Goal: Obtain resource: Obtain resource

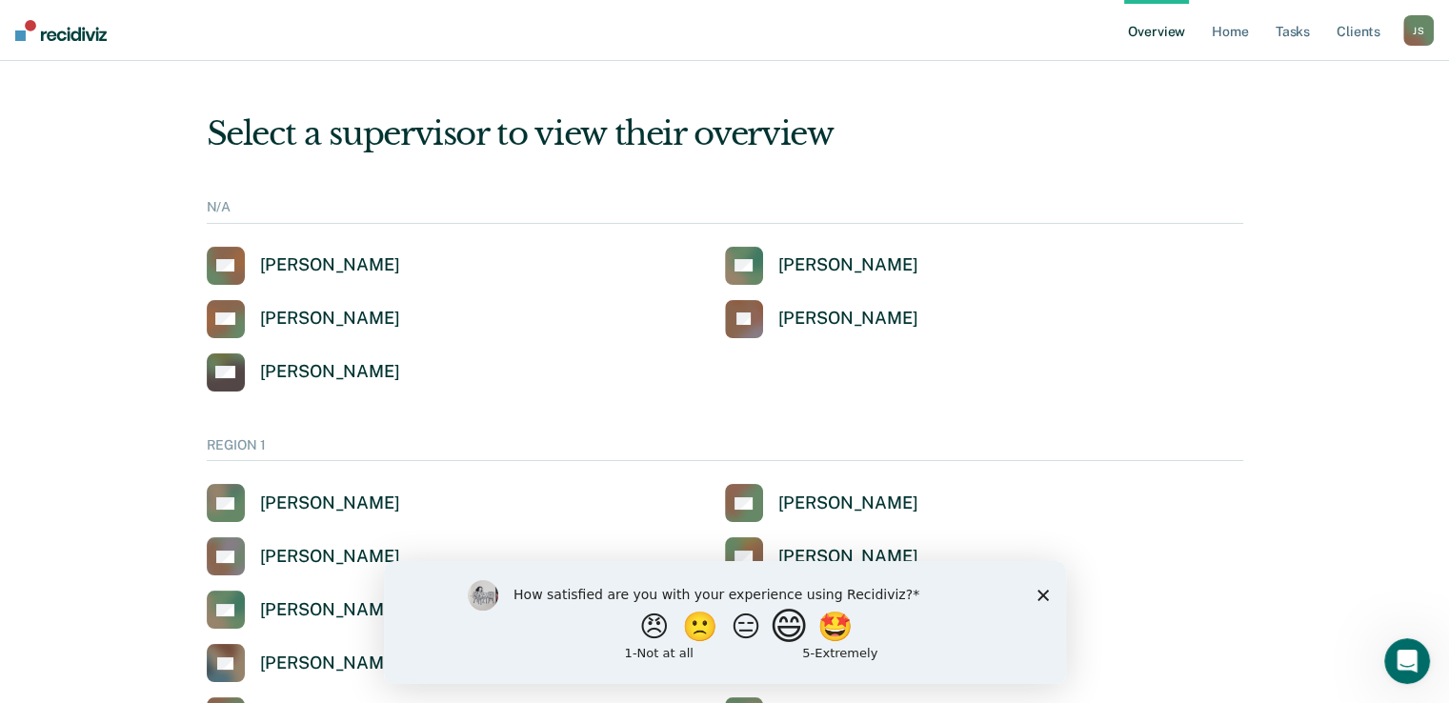
click at [801, 632] on button "😄" at bounding box center [790, 626] width 45 height 38
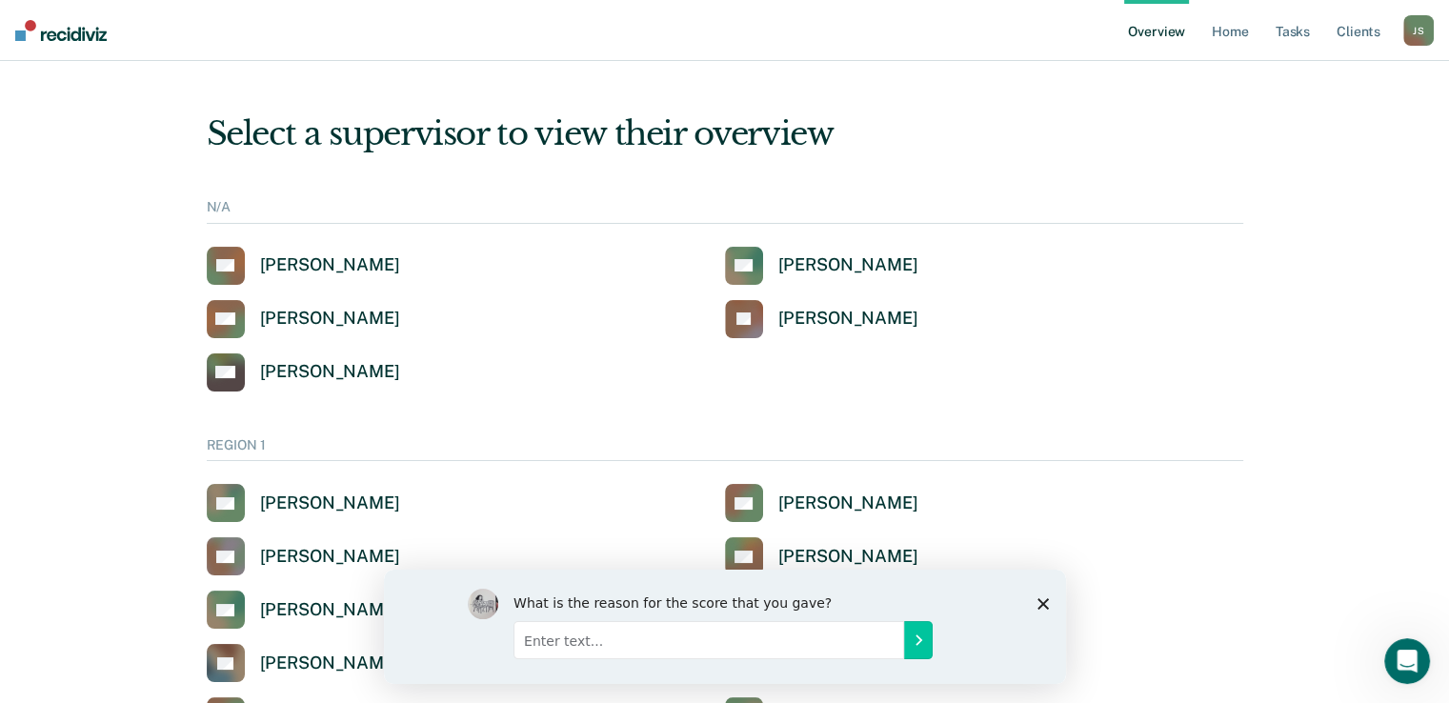
click at [1037, 603] on icon "Close survey" at bounding box center [1041, 602] width 11 height 11
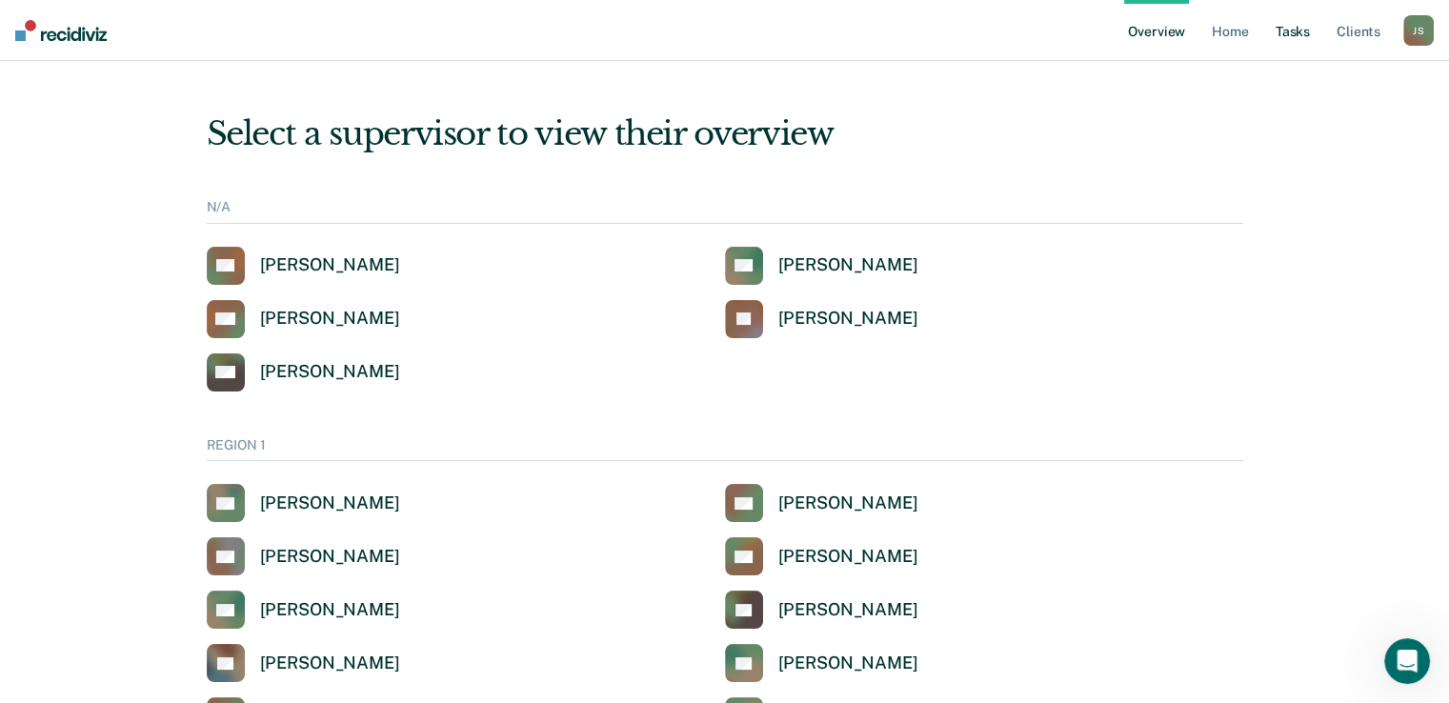
click at [1298, 30] on link "Tasks" at bounding box center [1293, 30] width 42 height 61
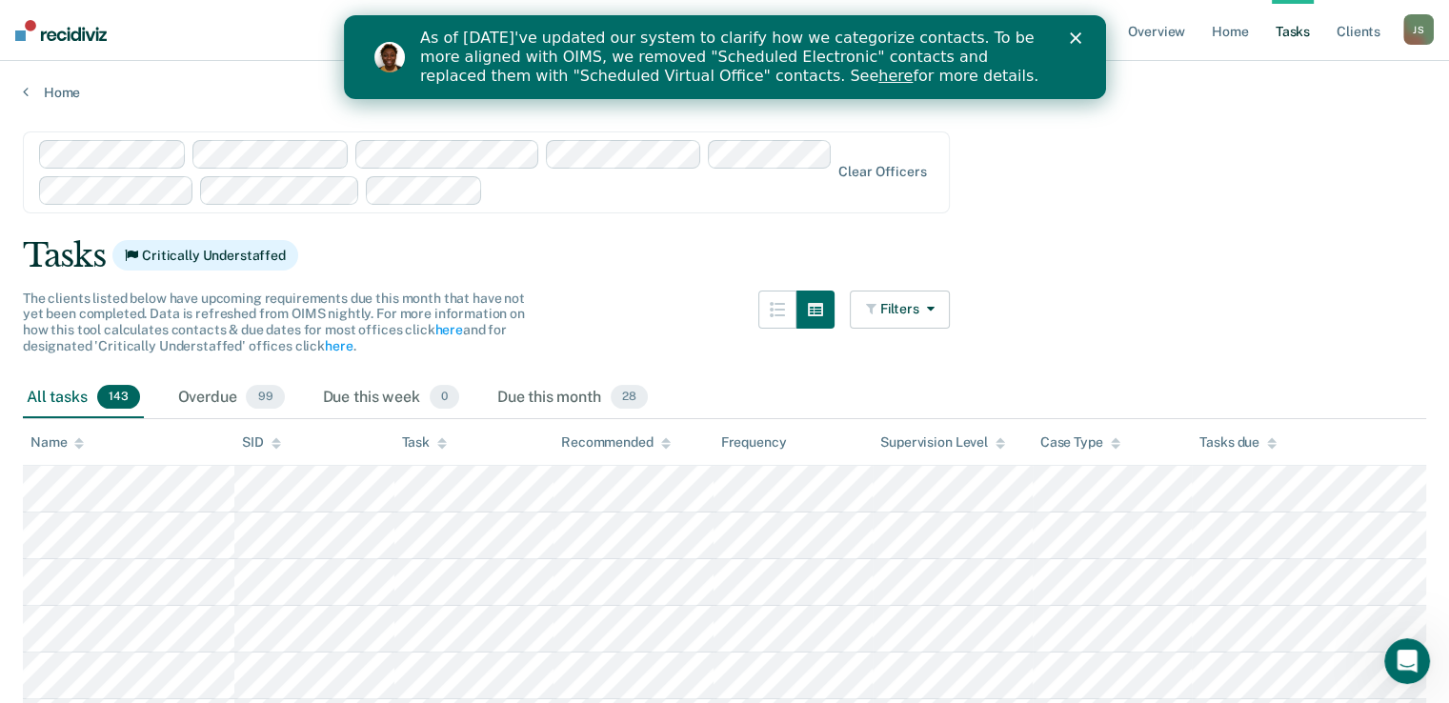
click at [1074, 35] on icon "Close" at bounding box center [1074, 37] width 11 height 11
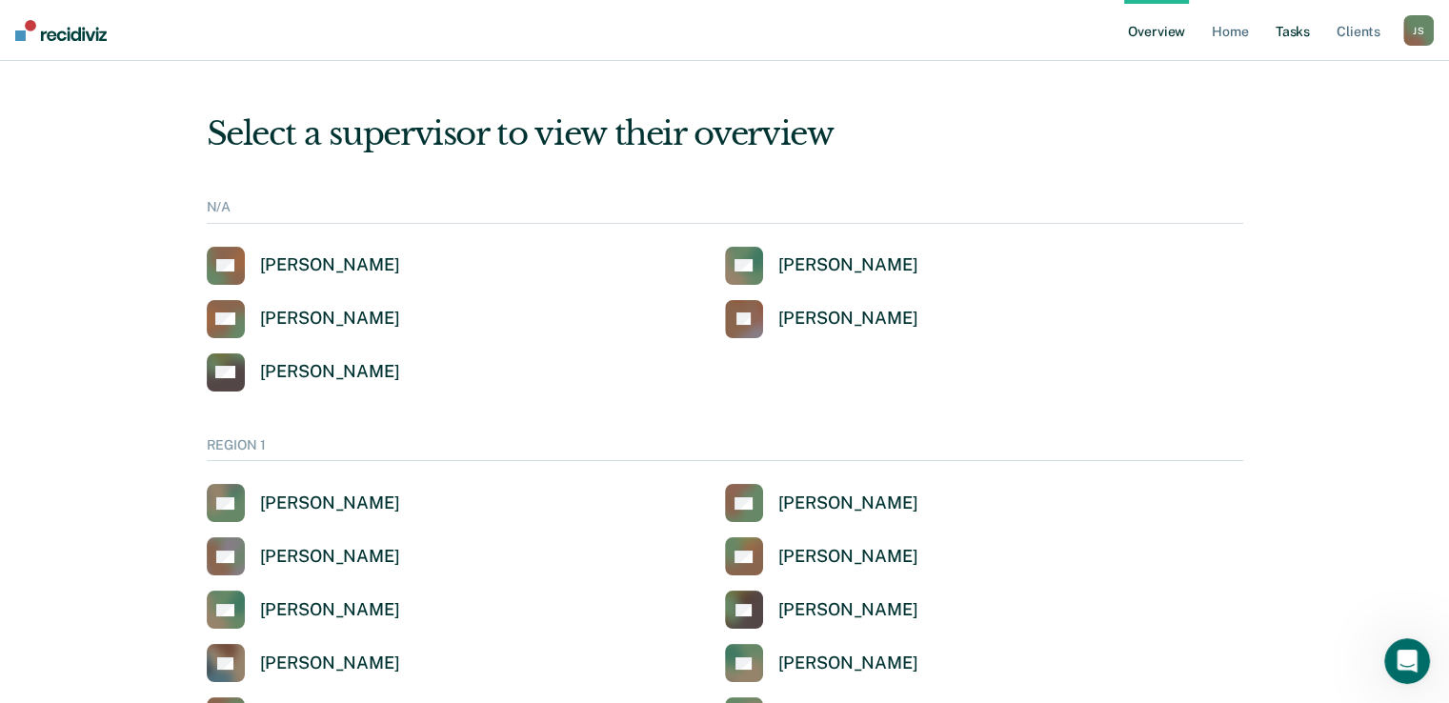
click at [1296, 35] on link "Tasks" at bounding box center [1293, 30] width 42 height 61
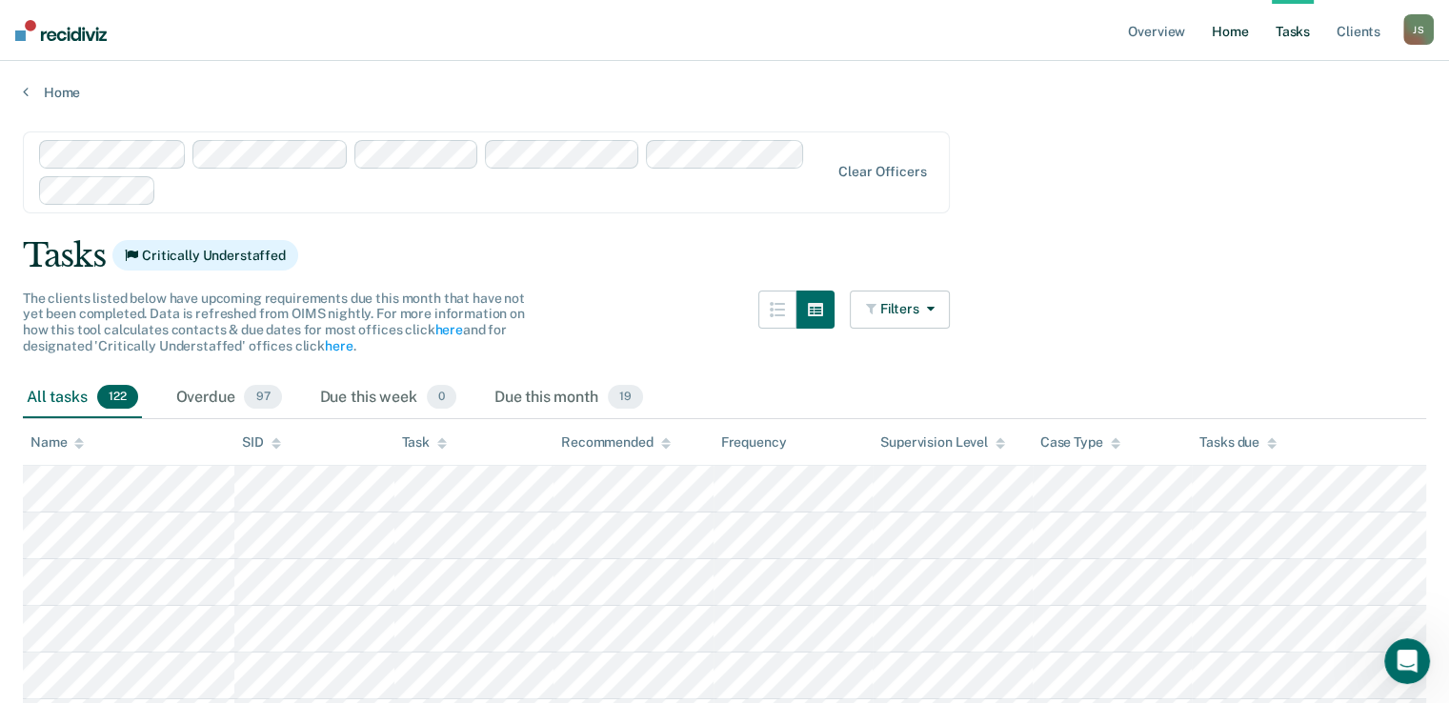
click at [1240, 23] on link "Home" at bounding box center [1230, 30] width 44 height 61
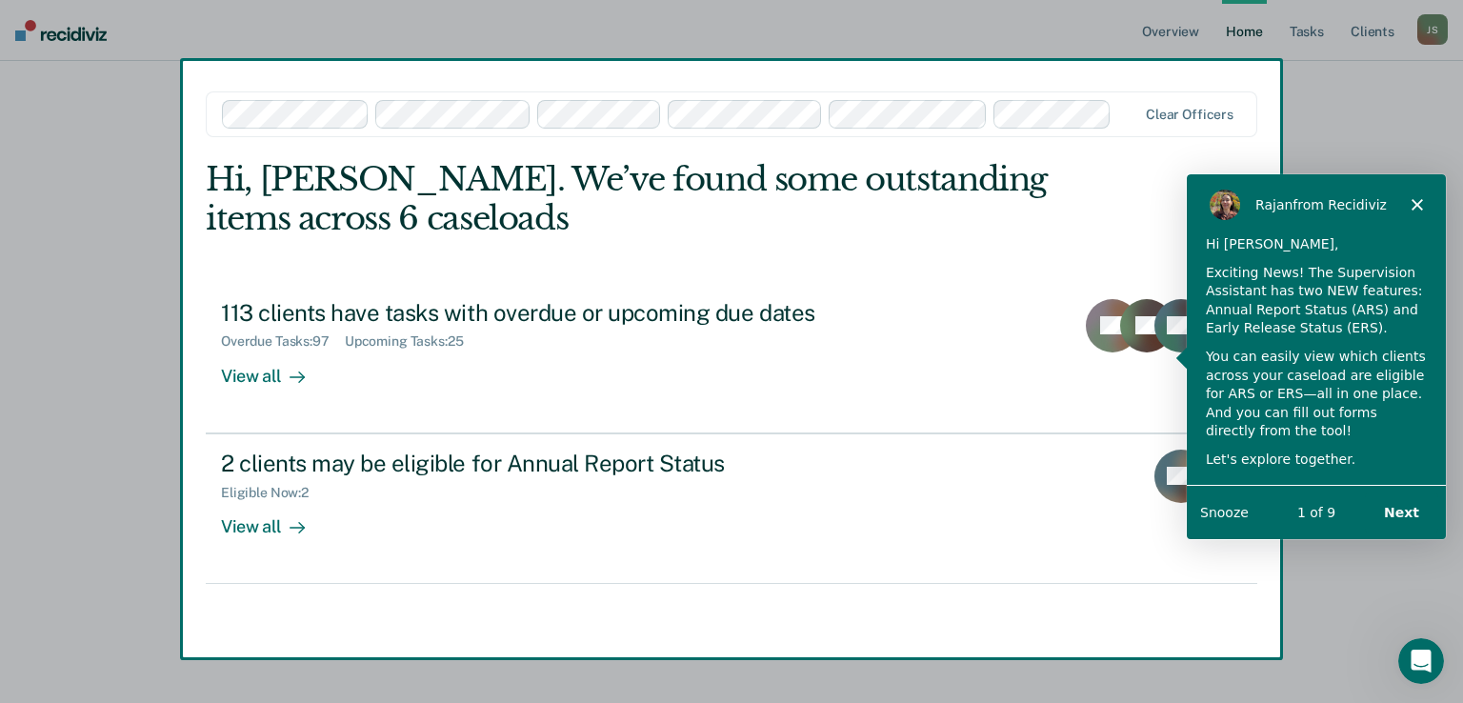
click at [1412, 518] on button "Next" at bounding box center [1400, 511] width 73 height 39
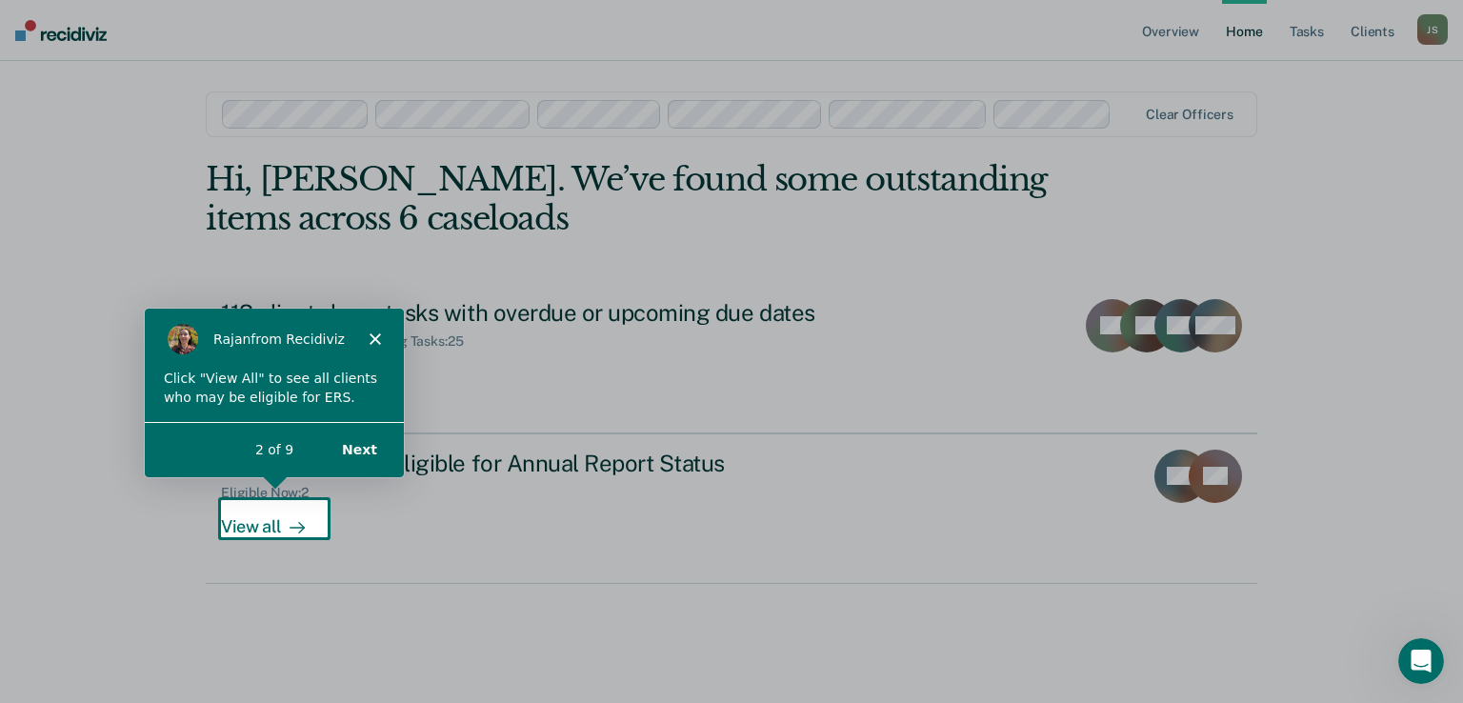
click at [369, 449] on button "Next" at bounding box center [358, 449] width 73 height 39
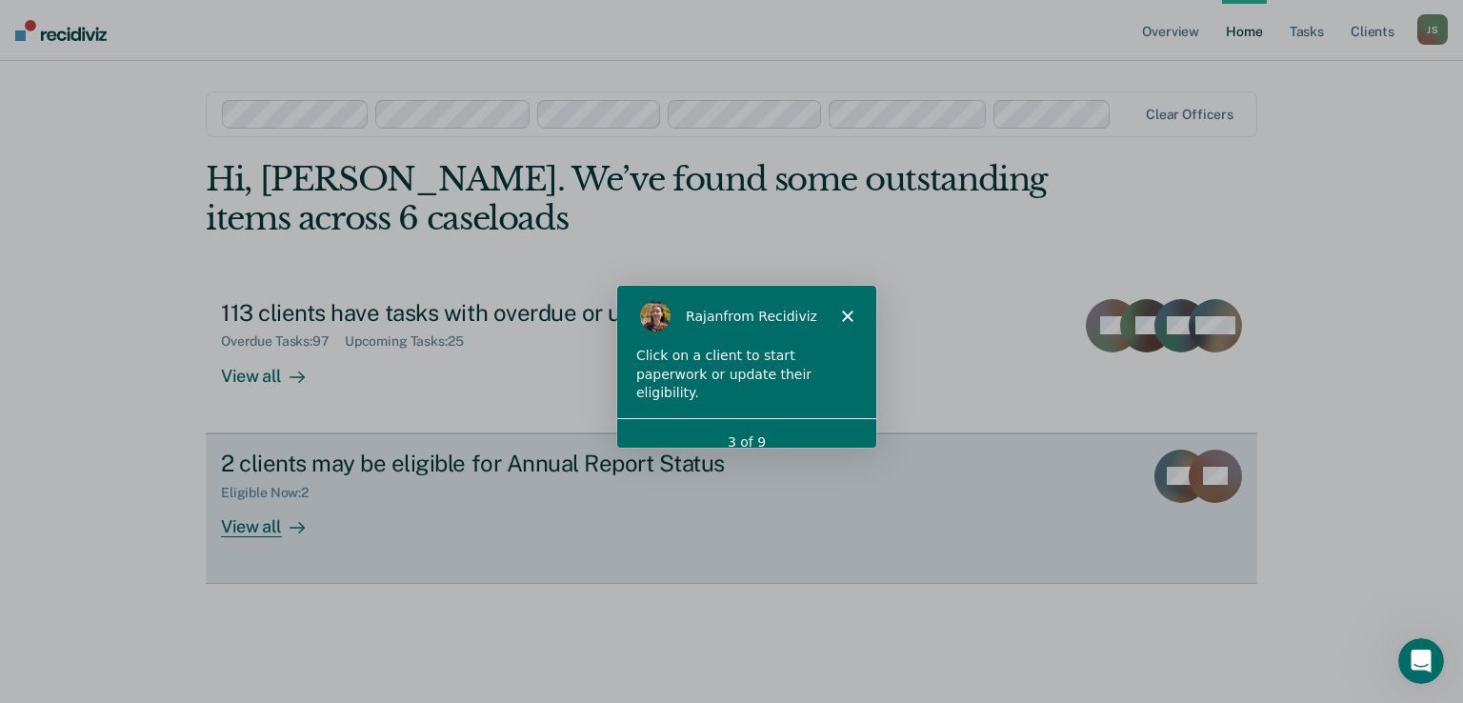
click at [259, 532] on div "View all" at bounding box center [274, 518] width 107 height 37
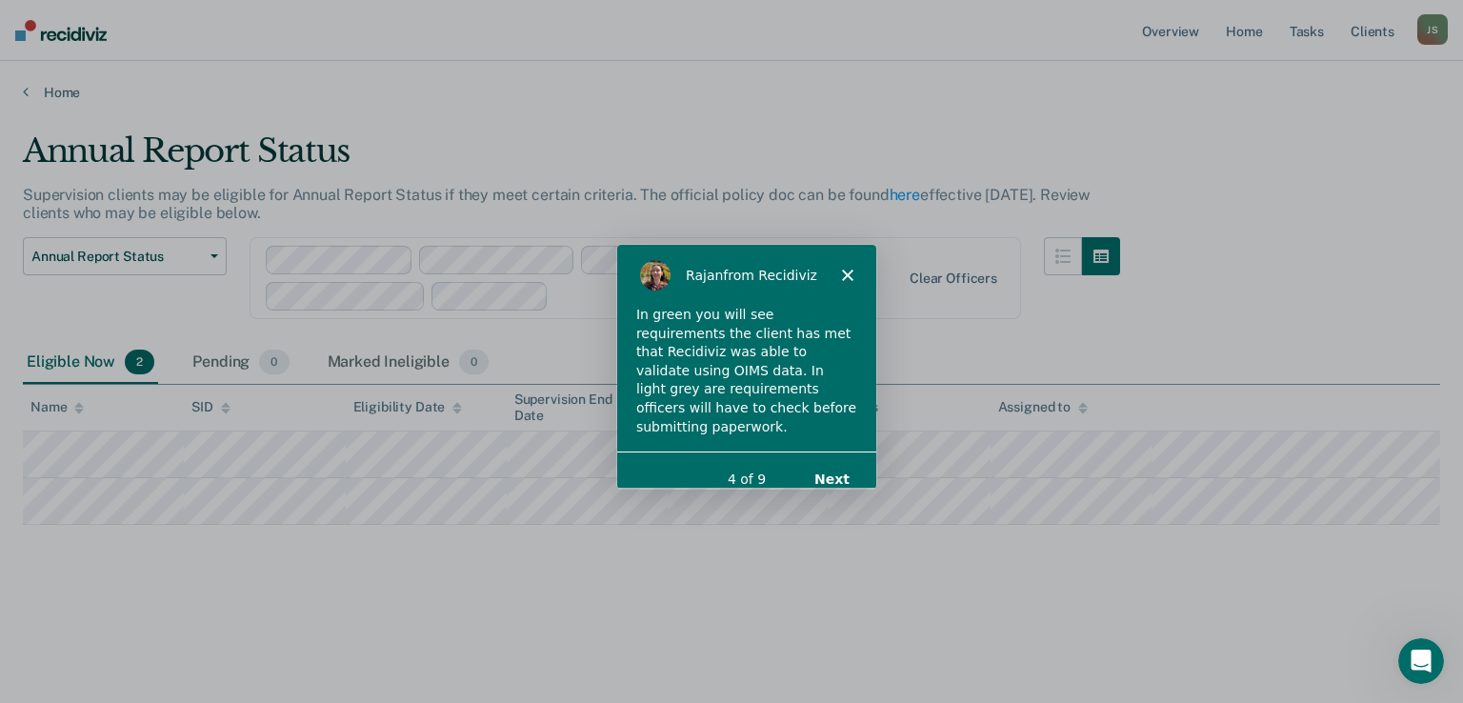
click at [846, 459] on button "Next" at bounding box center [831, 478] width 73 height 39
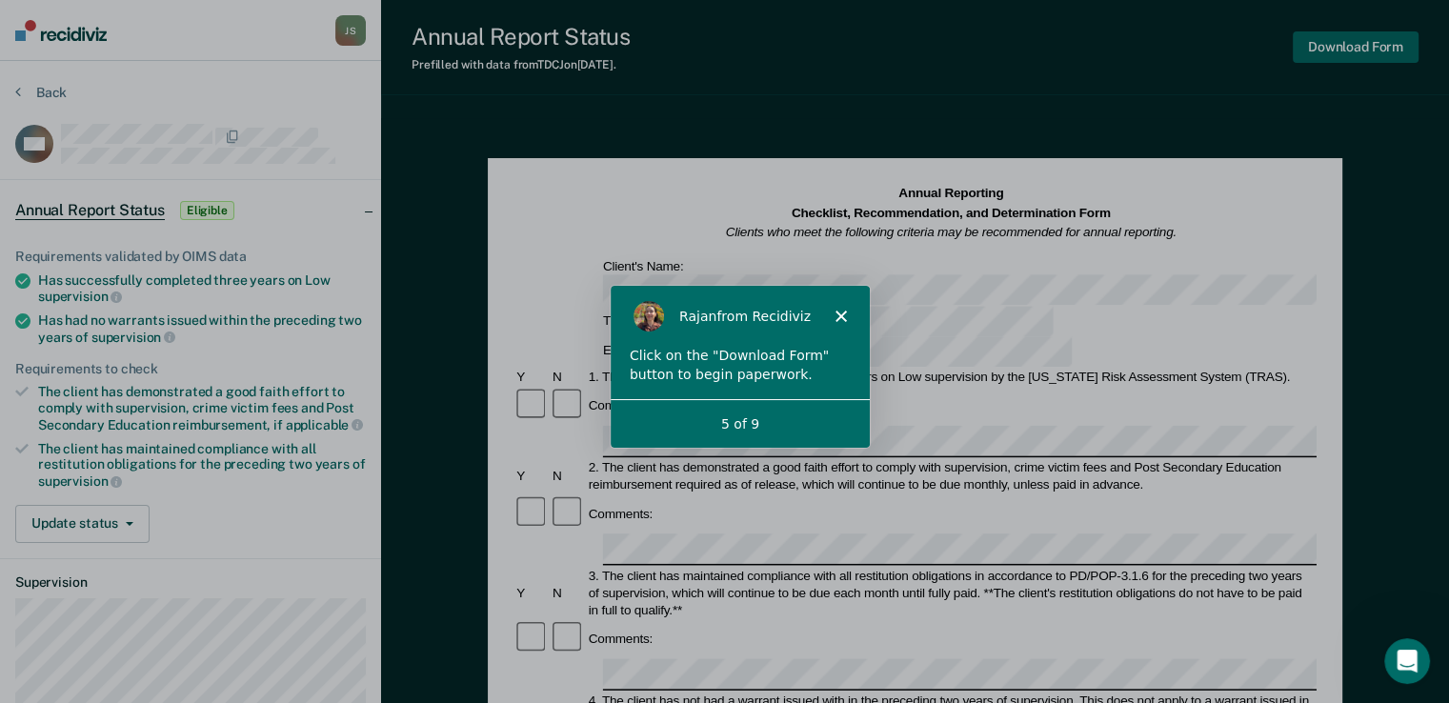
click at [1357, 54] on button "Download Form" at bounding box center [1356, 46] width 126 height 31
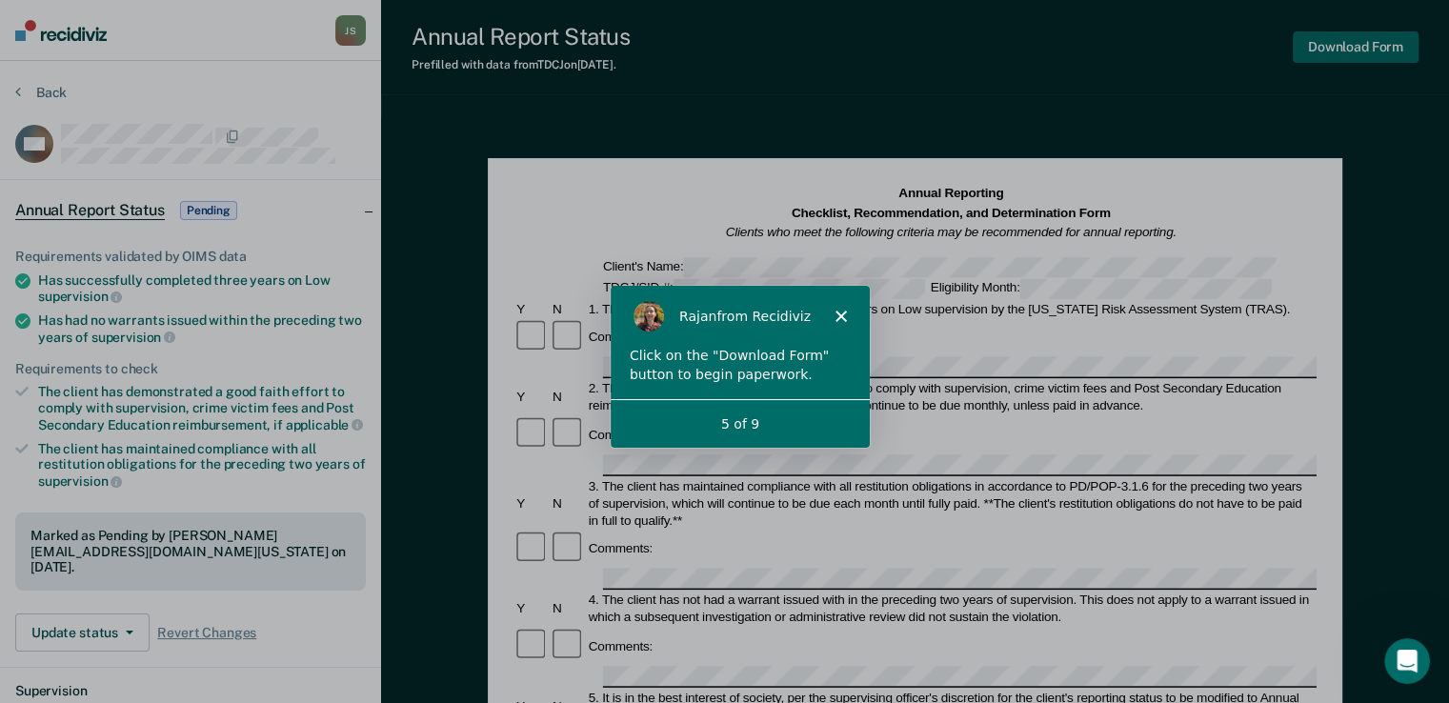
click at [1358, 62] on button "Download Form" at bounding box center [1356, 46] width 126 height 31
click at [782, 418] on div "5 of 9" at bounding box center [738, 423] width 259 height 20
click at [781, 417] on div "5 of 9" at bounding box center [738, 423] width 259 height 20
click at [848, 312] on div "[PERSON_NAME] from Recidiviz" at bounding box center [738, 315] width 259 height 61
click at [840, 319] on icon "Close" at bounding box center [839, 315] width 11 height 11
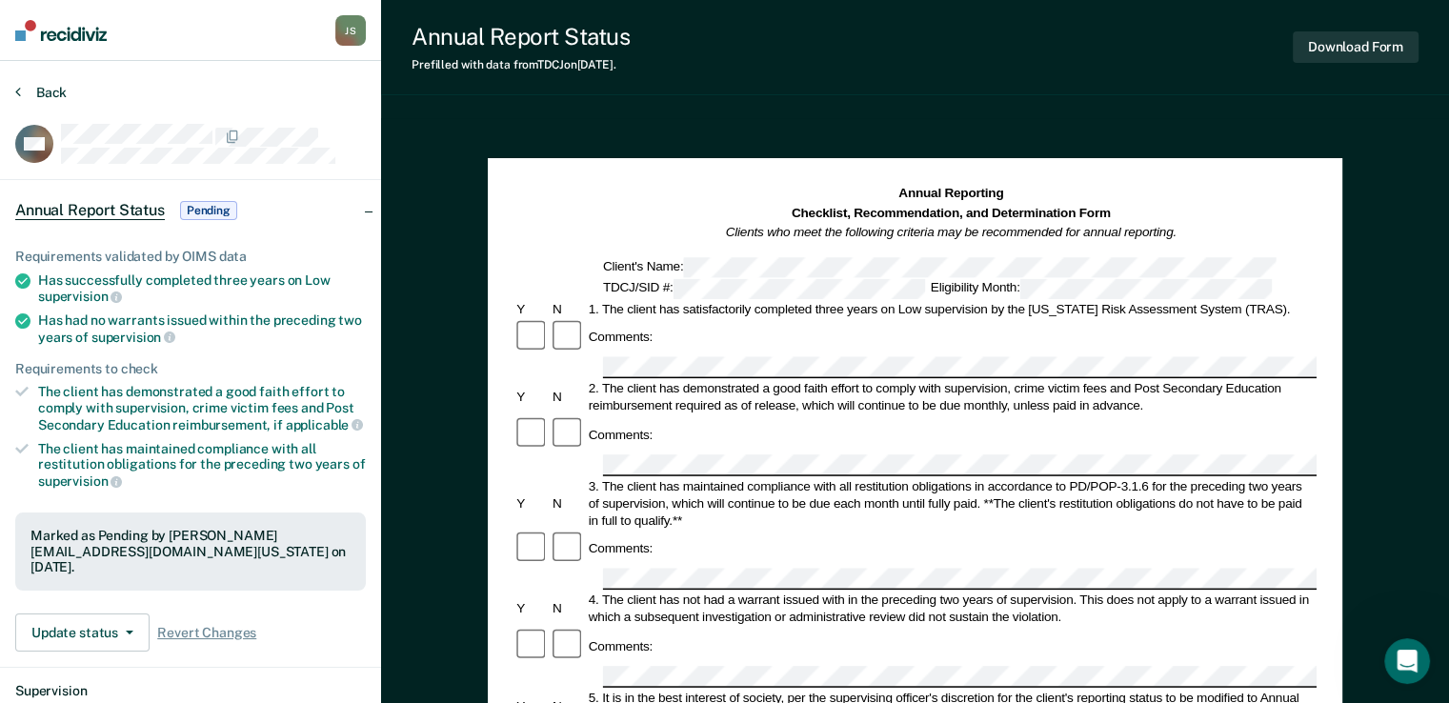
click at [51, 91] on button "Back" at bounding box center [40, 92] width 51 height 17
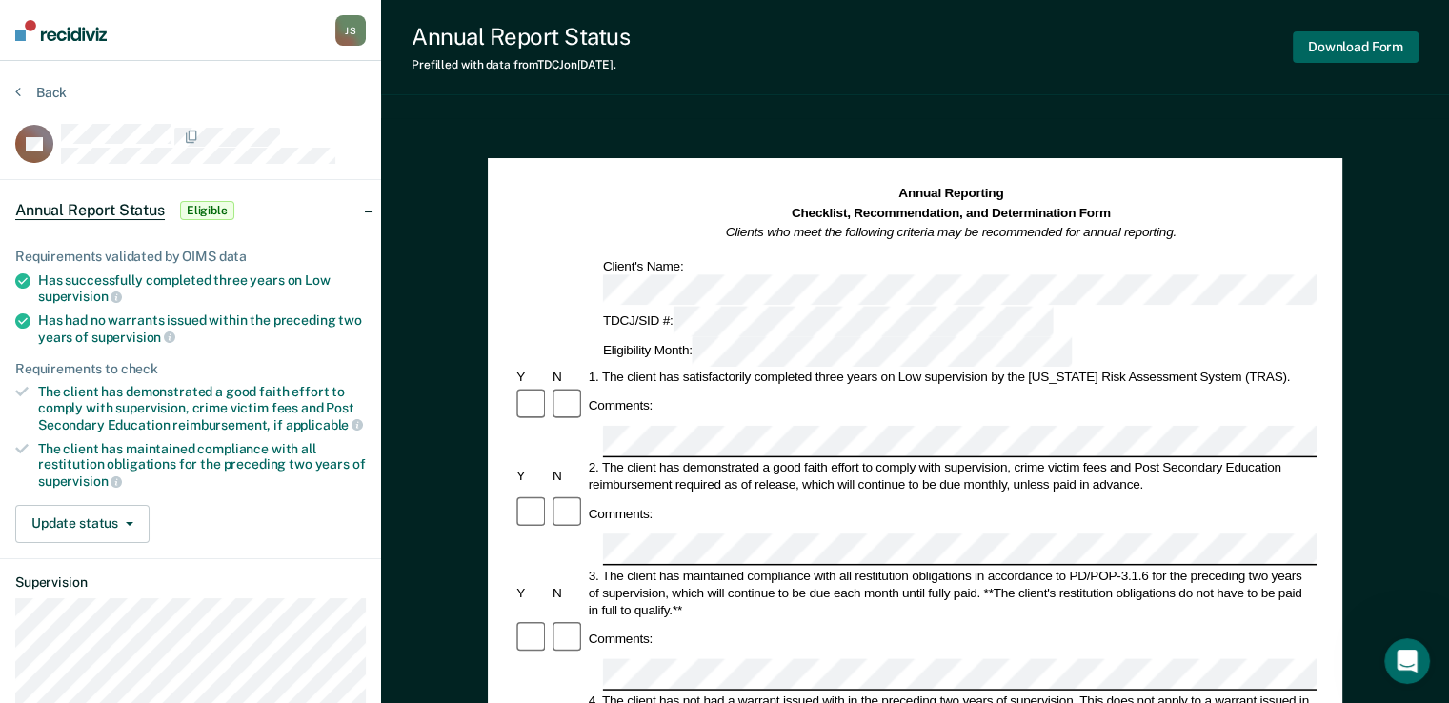
click at [1371, 53] on button "Download Form" at bounding box center [1356, 46] width 126 height 31
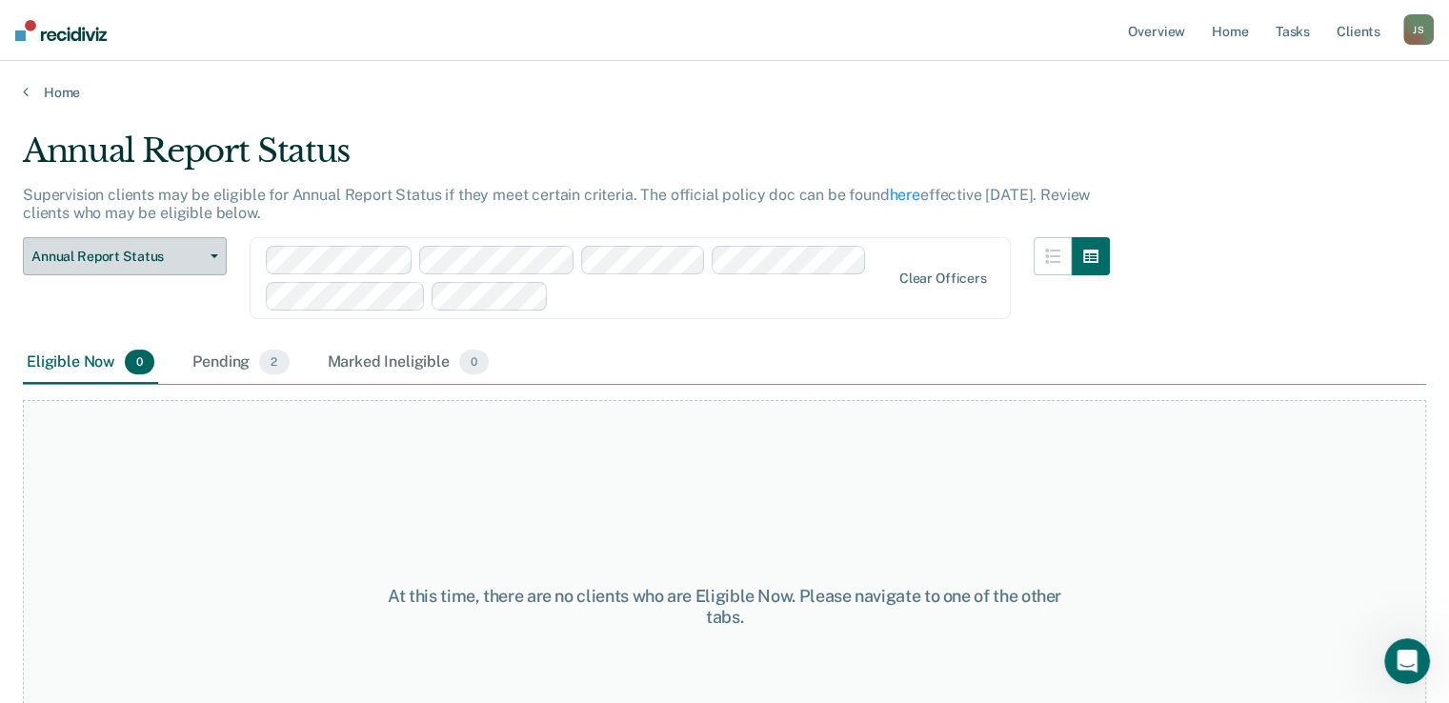
click at [213, 249] on button "Annual Report Status" at bounding box center [125, 256] width 204 height 38
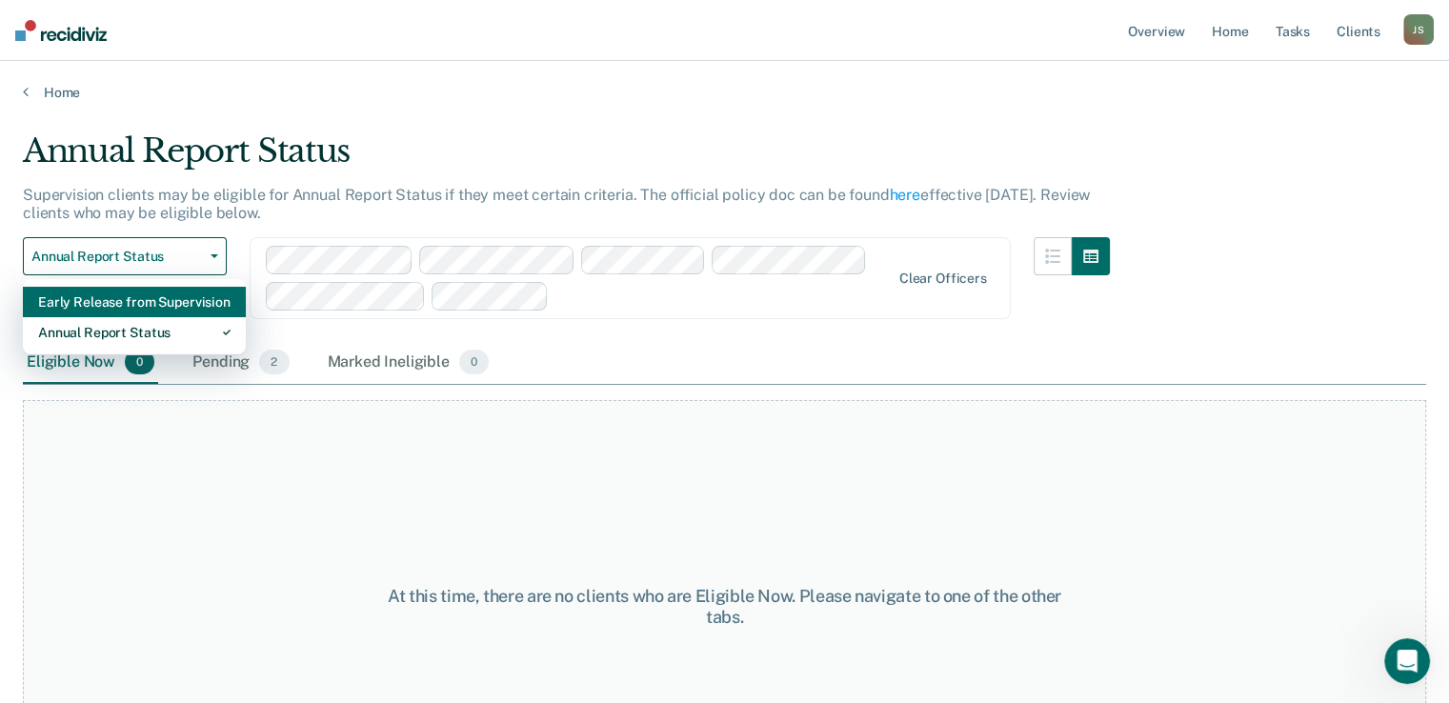
click at [172, 298] on div "Early Release from Supervision" at bounding box center [134, 302] width 192 height 30
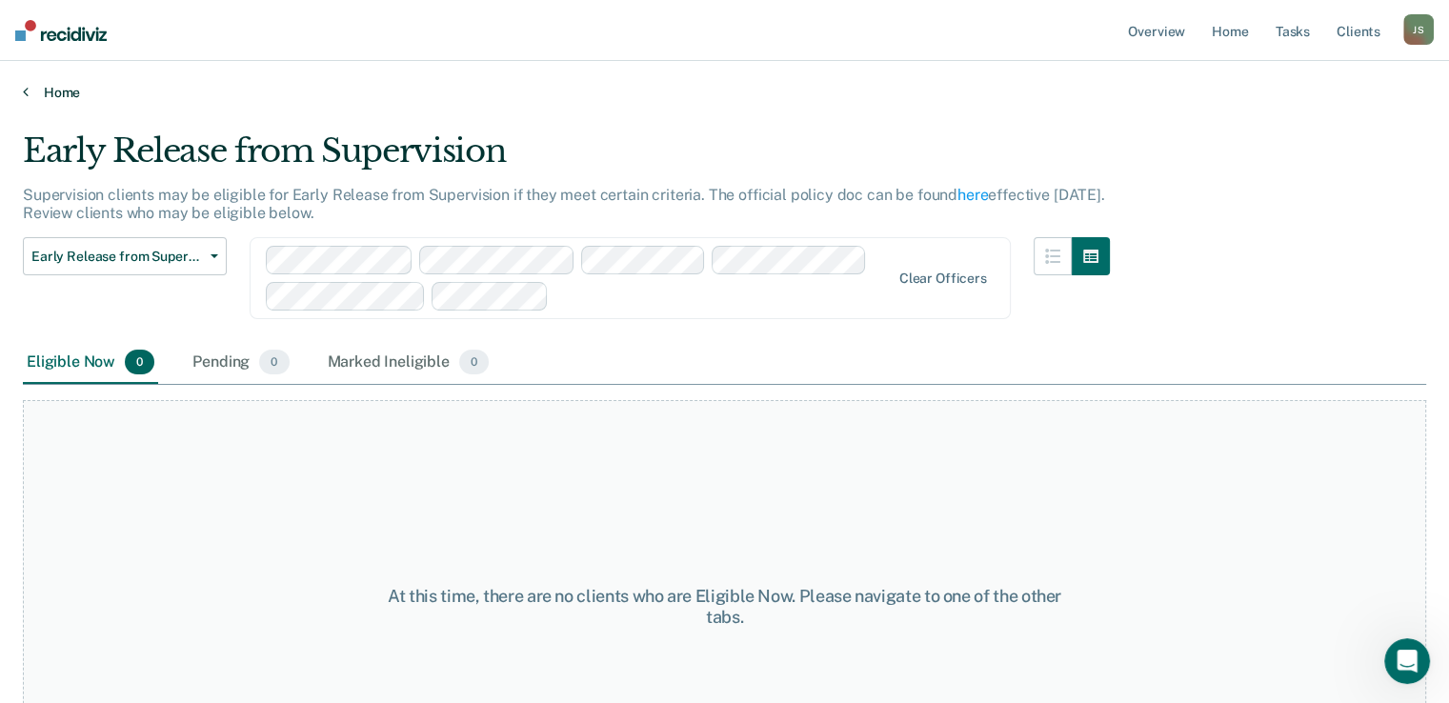
click at [65, 92] on link "Home" at bounding box center [724, 92] width 1403 height 17
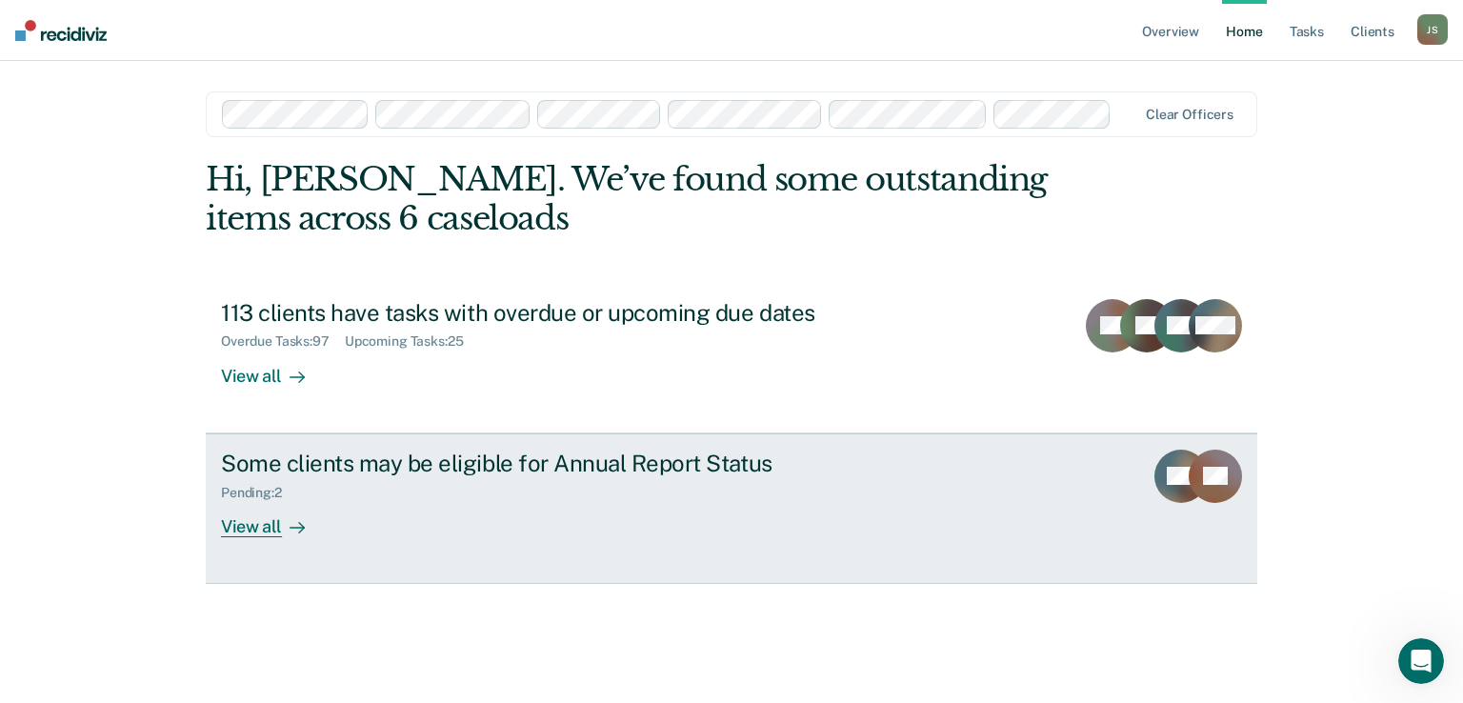
click at [268, 527] on div "View all" at bounding box center [274, 518] width 107 height 37
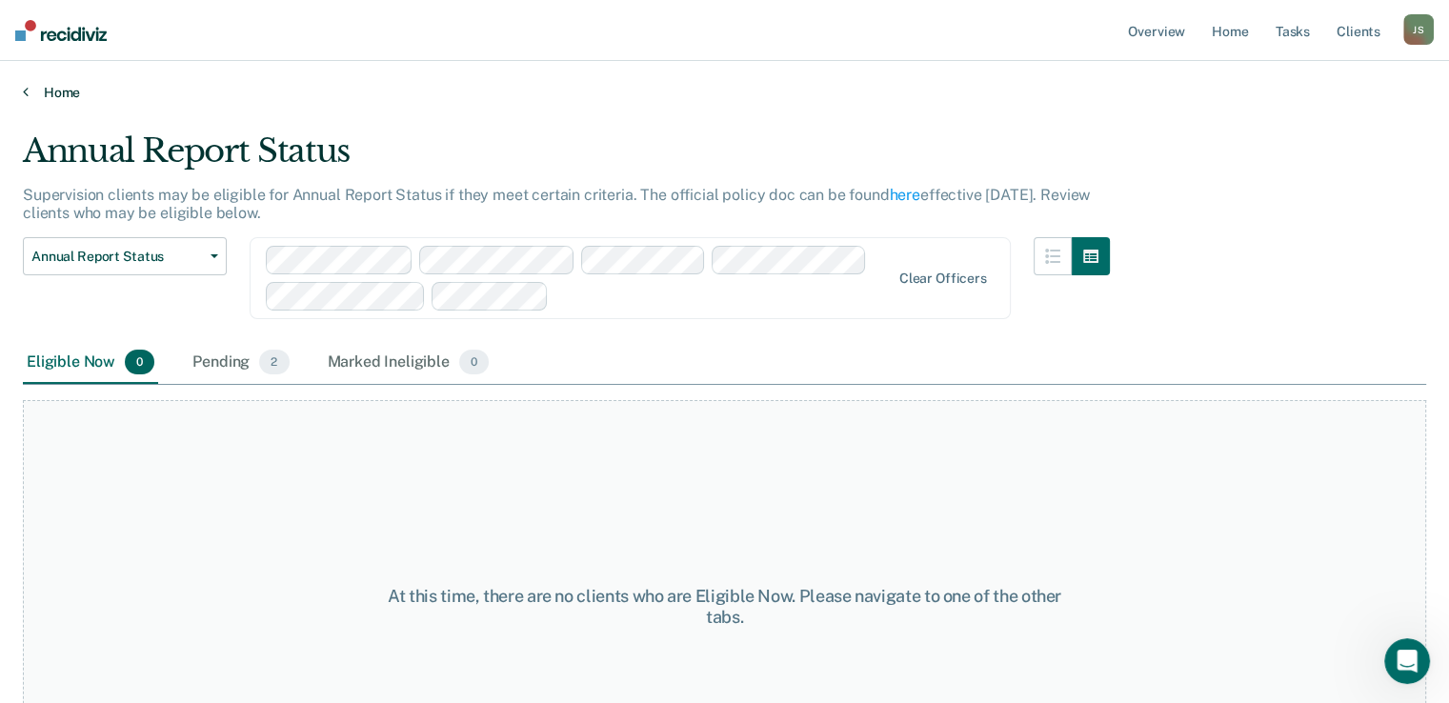
click at [48, 93] on link "Home" at bounding box center [724, 92] width 1403 height 17
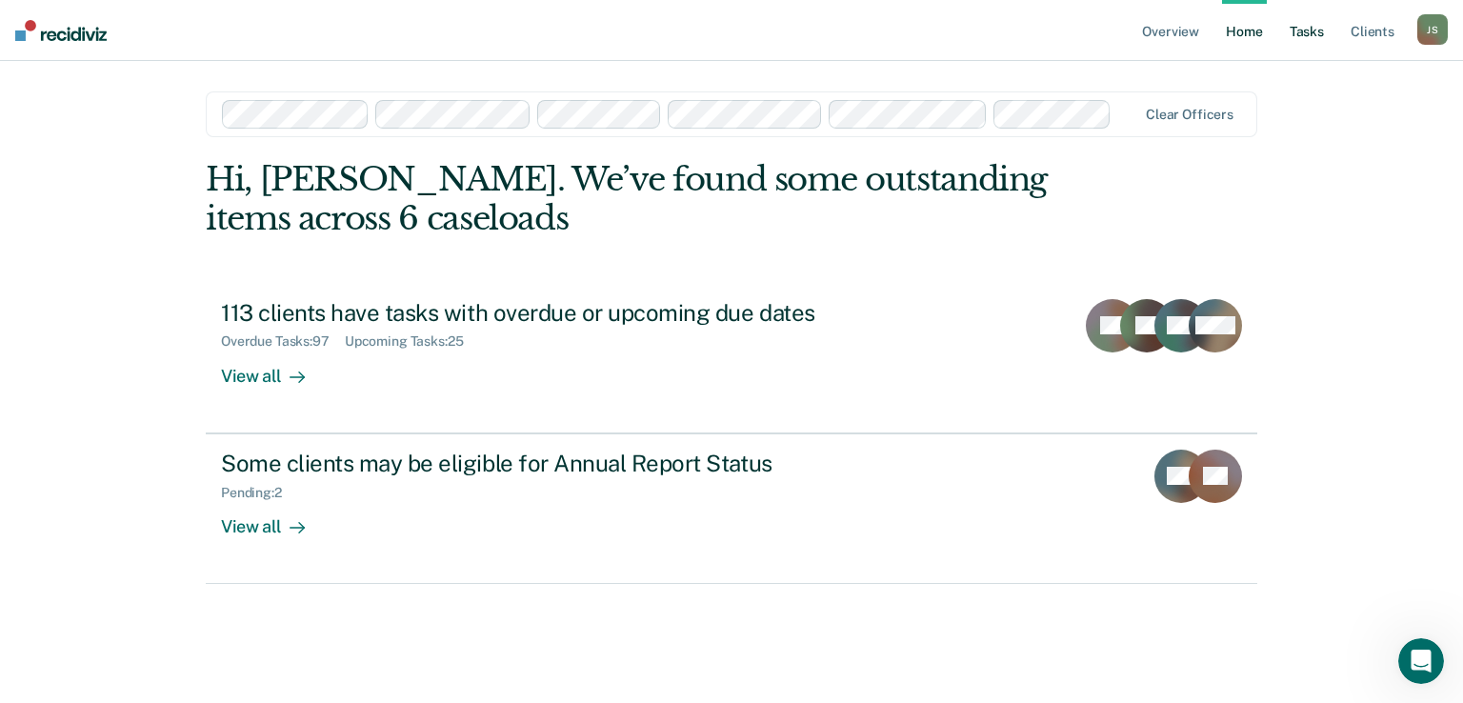
click at [1314, 35] on link "Tasks" at bounding box center [1307, 30] width 42 height 61
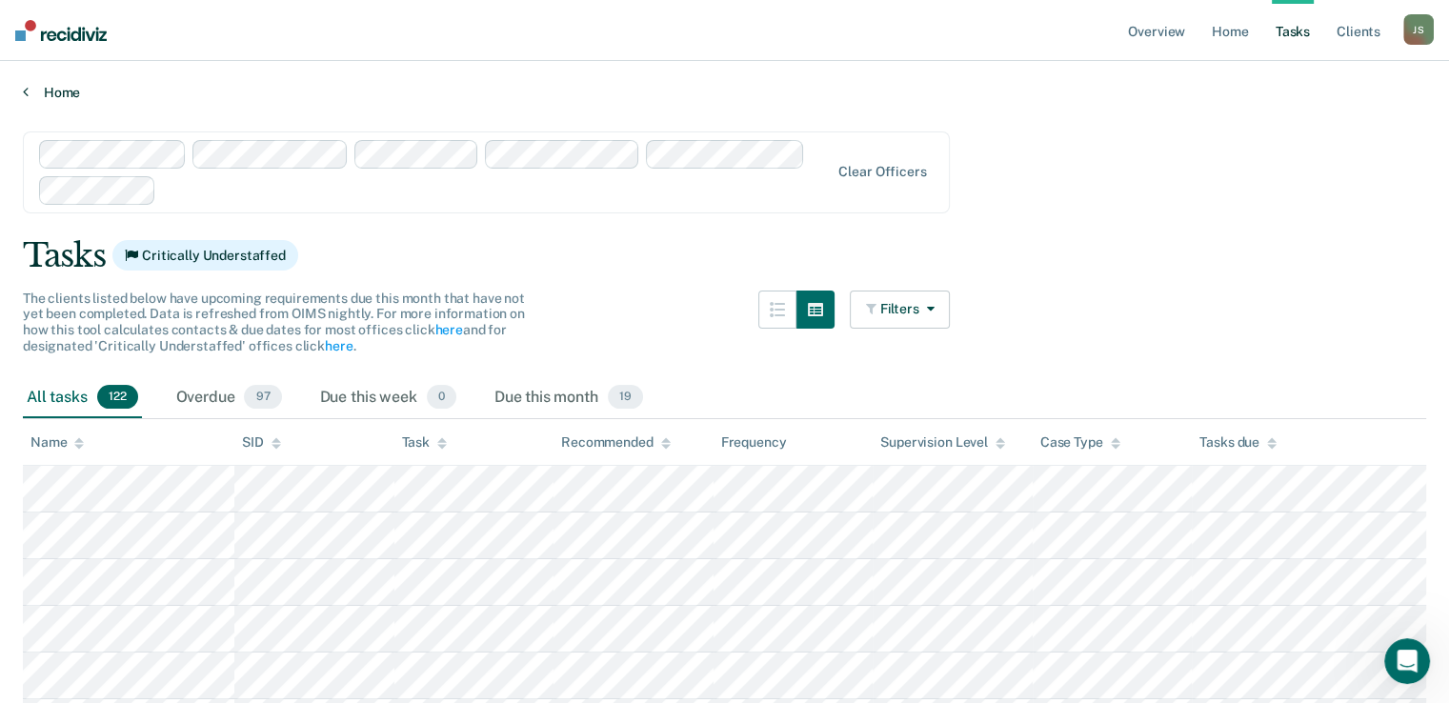
click at [63, 92] on link "Home" at bounding box center [724, 92] width 1403 height 17
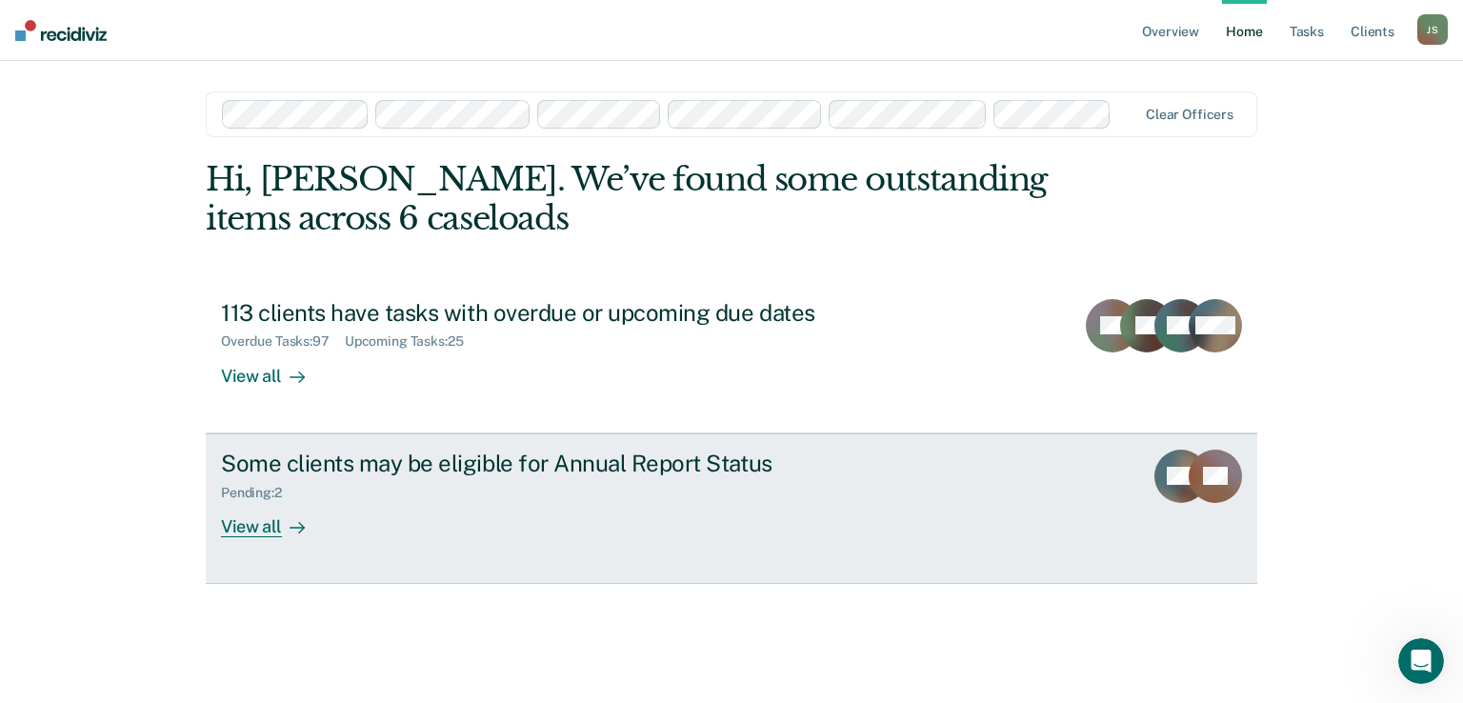
click at [262, 527] on div "View all" at bounding box center [274, 518] width 107 height 37
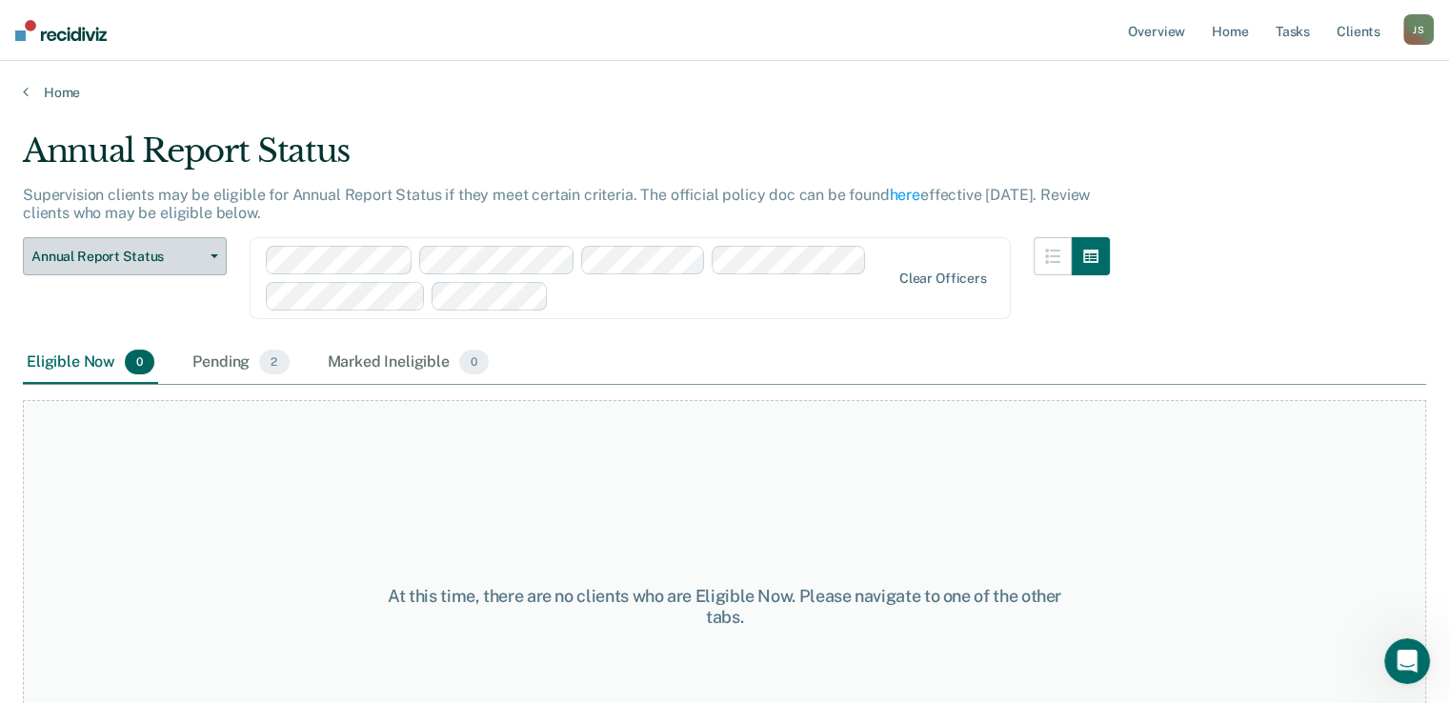
click at [221, 256] on button "Annual Report Status" at bounding box center [125, 256] width 204 height 38
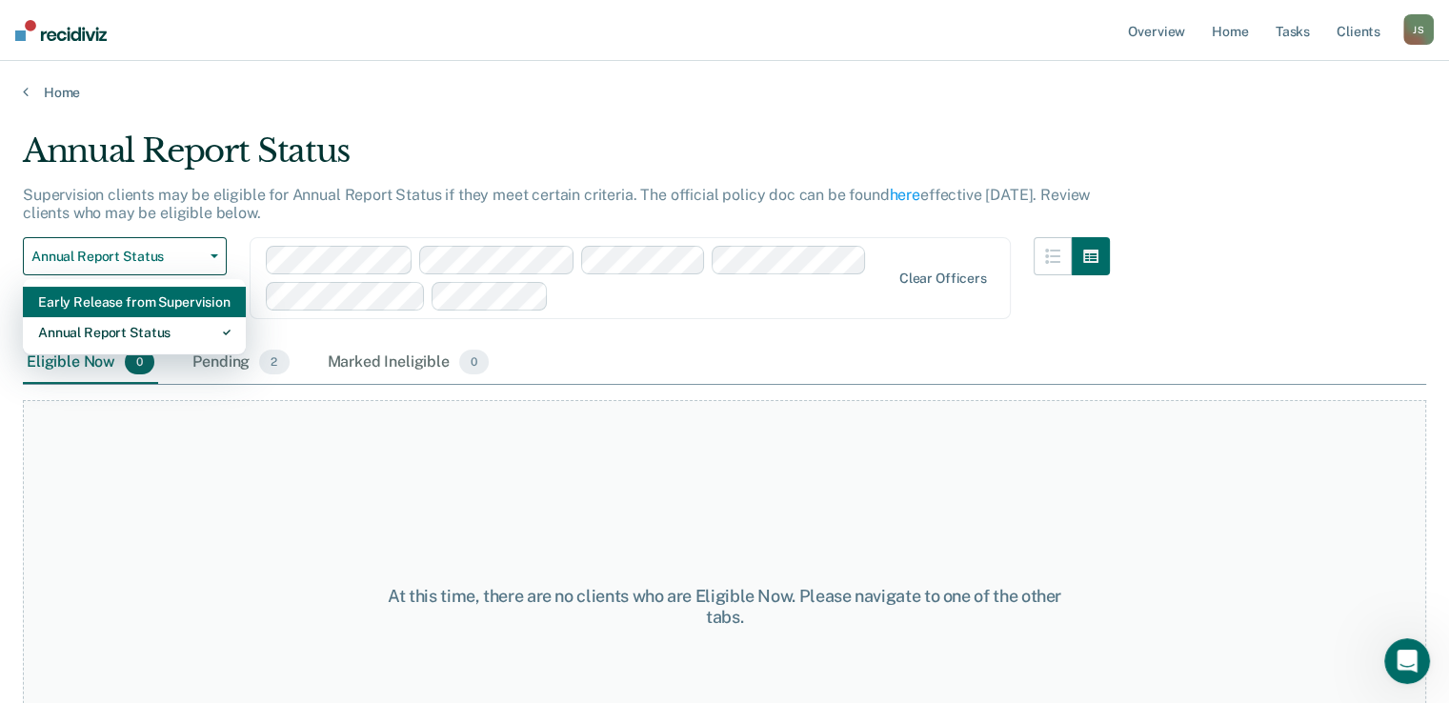
click at [188, 300] on div "Early Release from Supervision" at bounding box center [134, 302] width 192 height 30
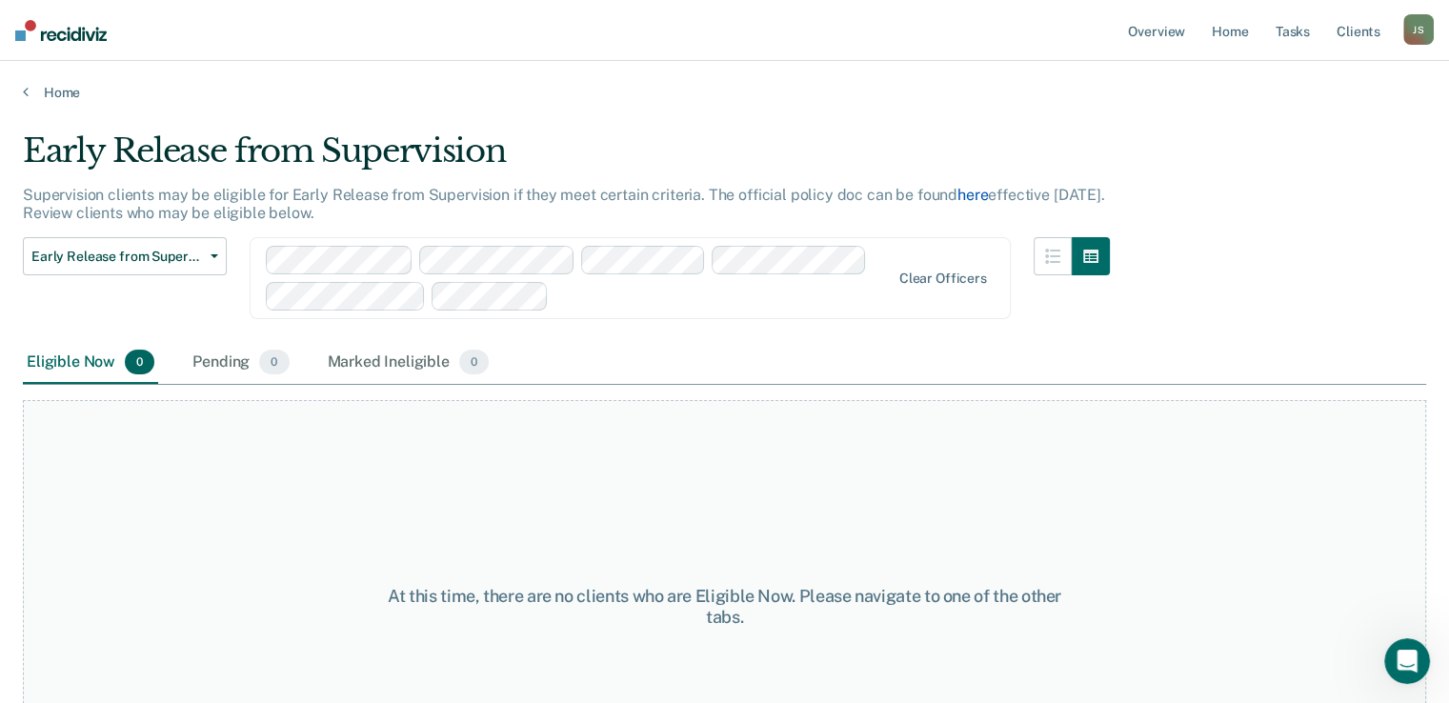
click at [957, 199] on link "here" at bounding box center [972, 195] width 30 height 18
click at [64, 99] on link "Home" at bounding box center [724, 92] width 1403 height 17
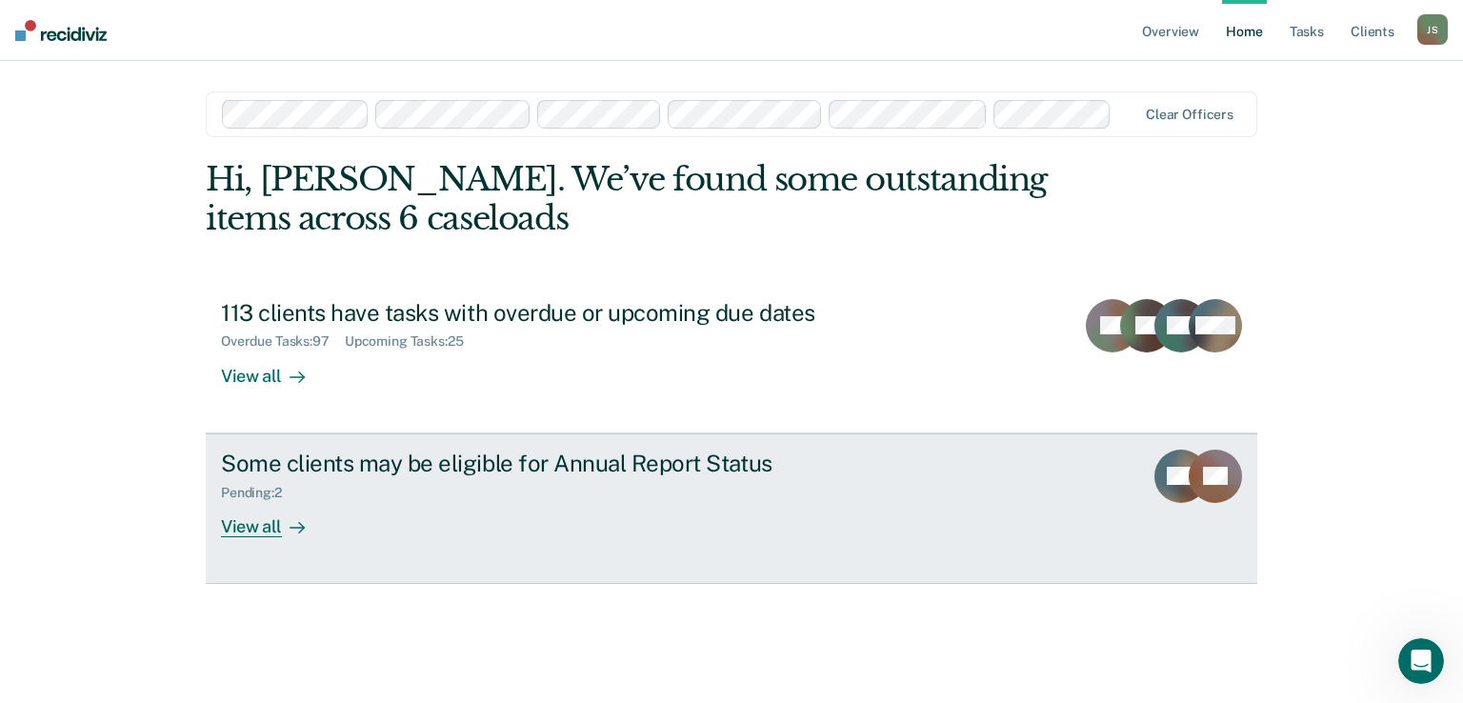
click at [274, 521] on div "View all" at bounding box center [274, 518] width 107 height 37
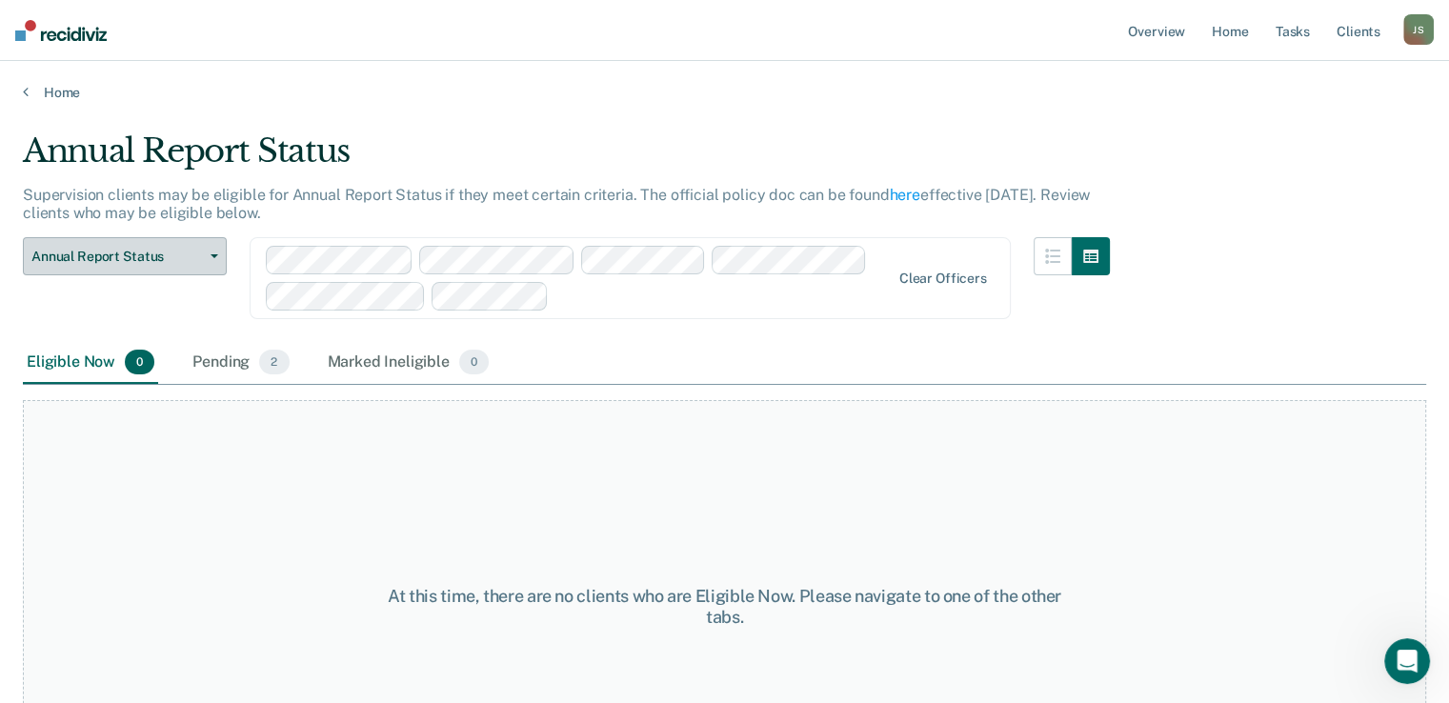
click at [212, 264] on button "Annual Report Status" at bounding box center [125, 256] width 204 height 38
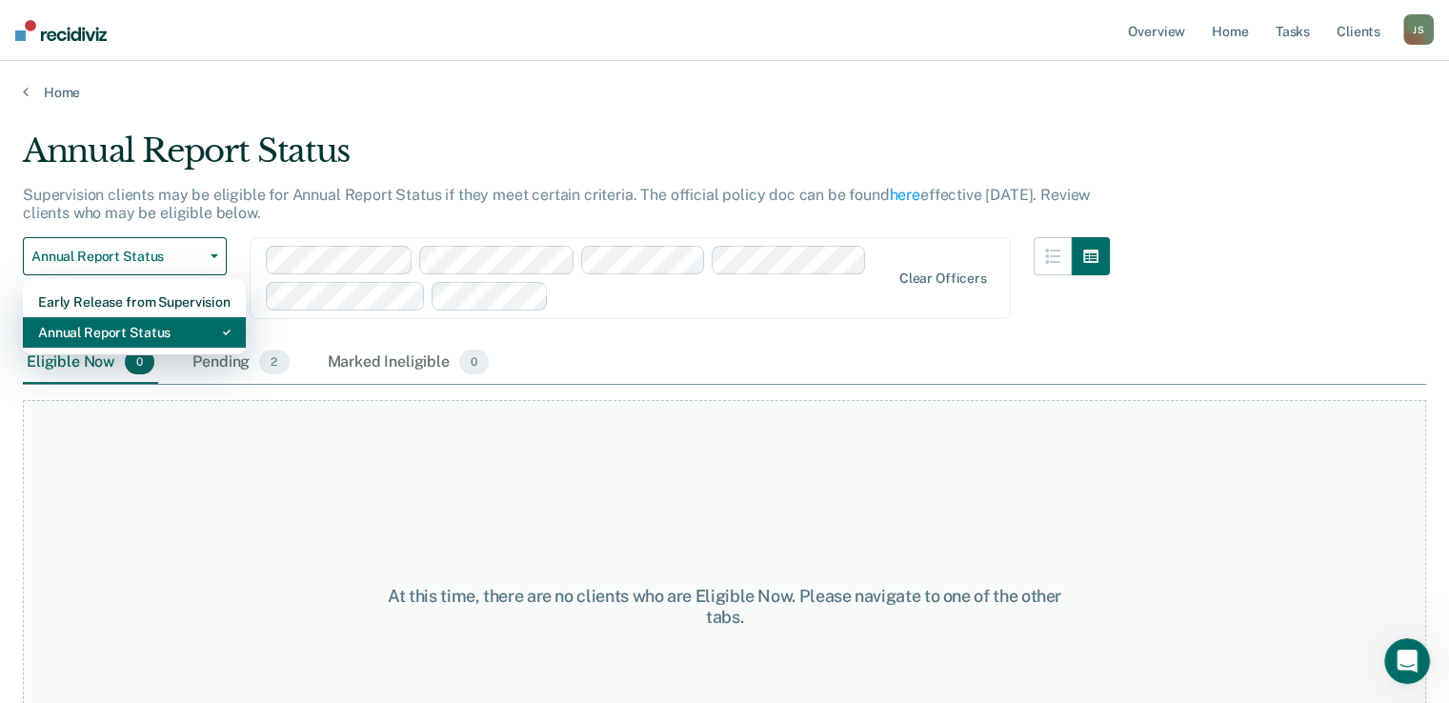
click at [182, 328] on div "Annual Report Status" at bounding box center [134, 332] width 192 height 30
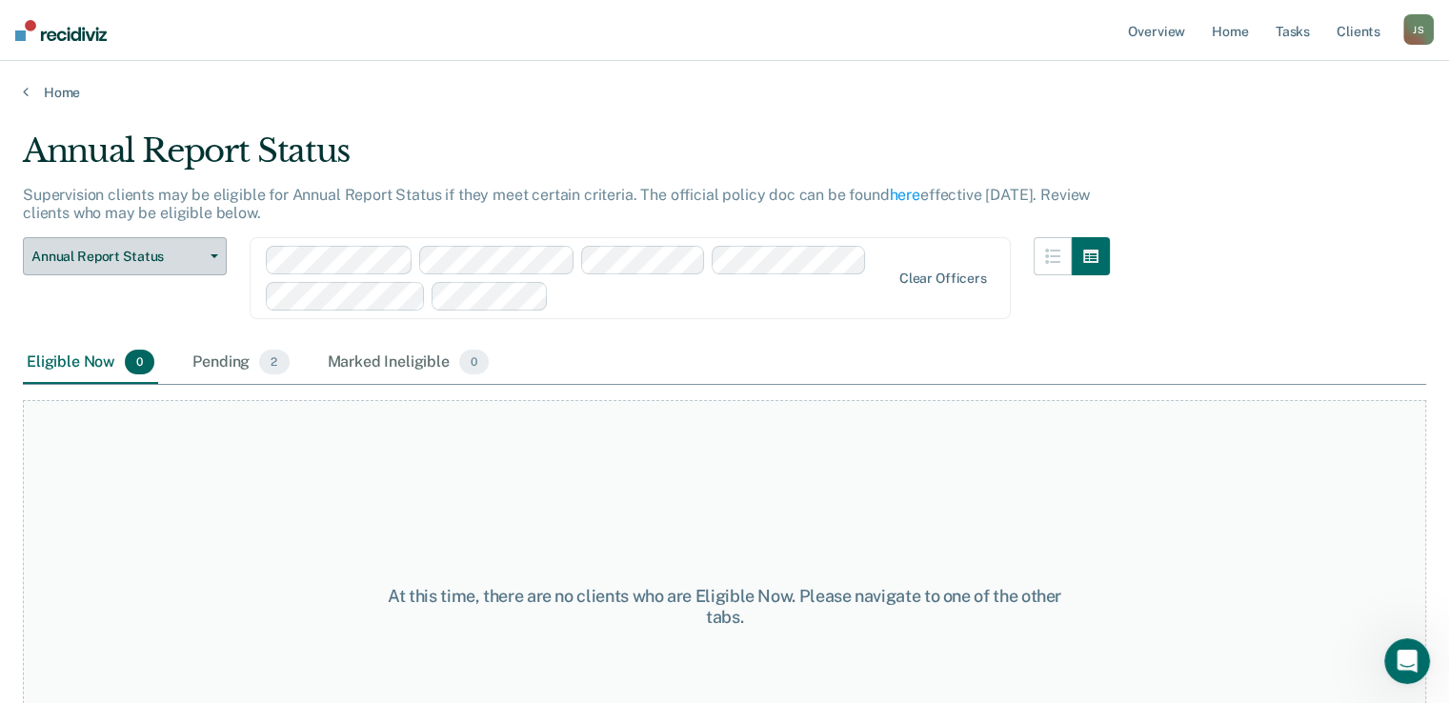
click at [225, 245] on button "Annual Report Status" at bounding box center [125, 256] width 204 height 38
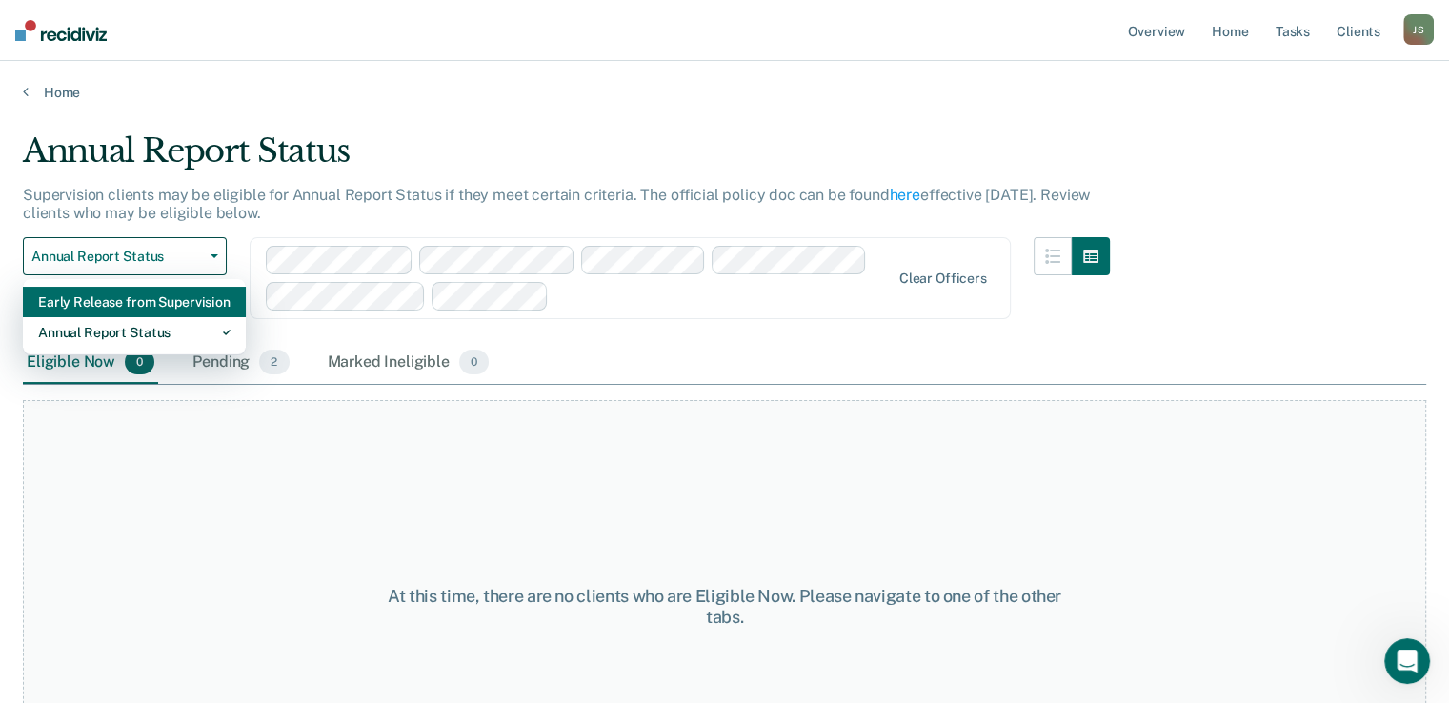
click at [198, 298] on div "Early Release from Supervision" at bounding box center [134, 302] width 192 height 30
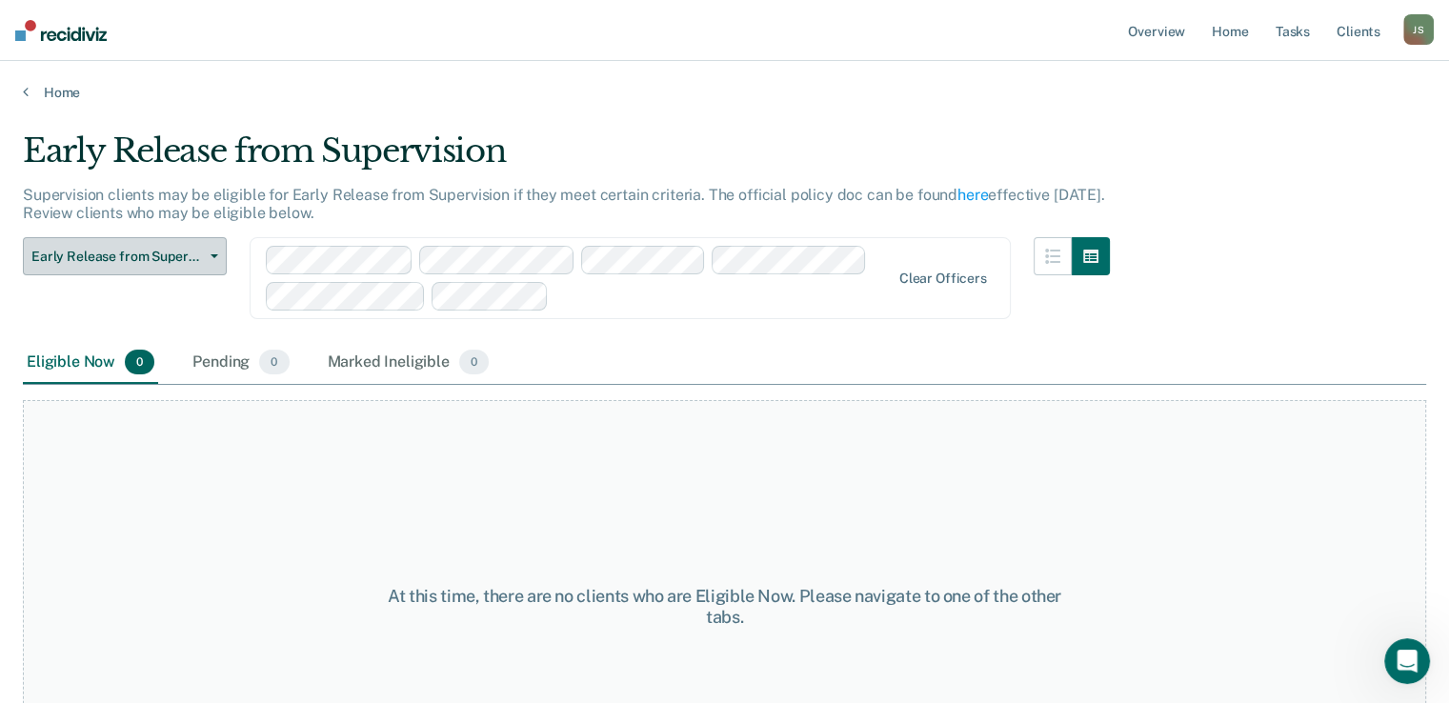
click at [222, 256] on button "Early Release from Supervision" at bounding box center [125, 256] width 204 height 38
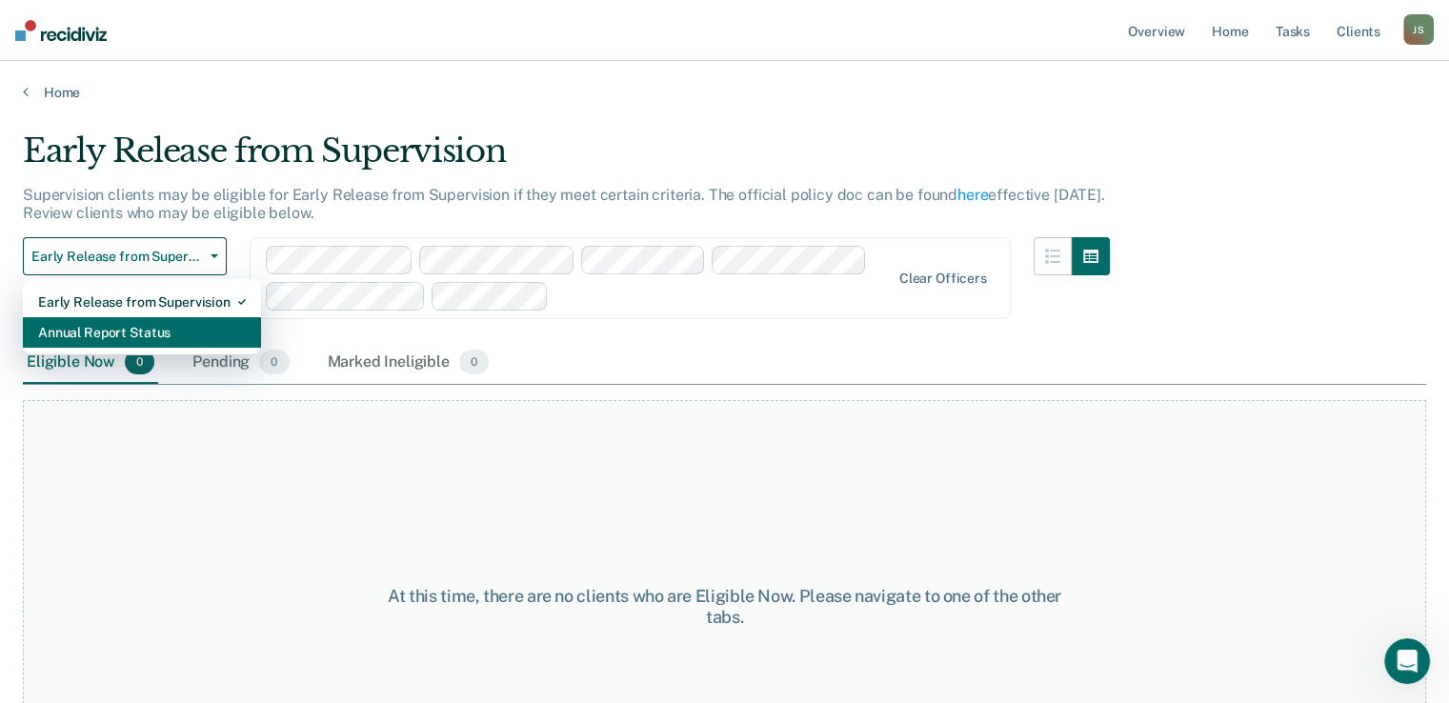
click at [171, 340] on div "Annual Report Status" at bounding box center [142, 332] width 208 height 30
